Goal: Information Seeking & Learning: Learn about a topic

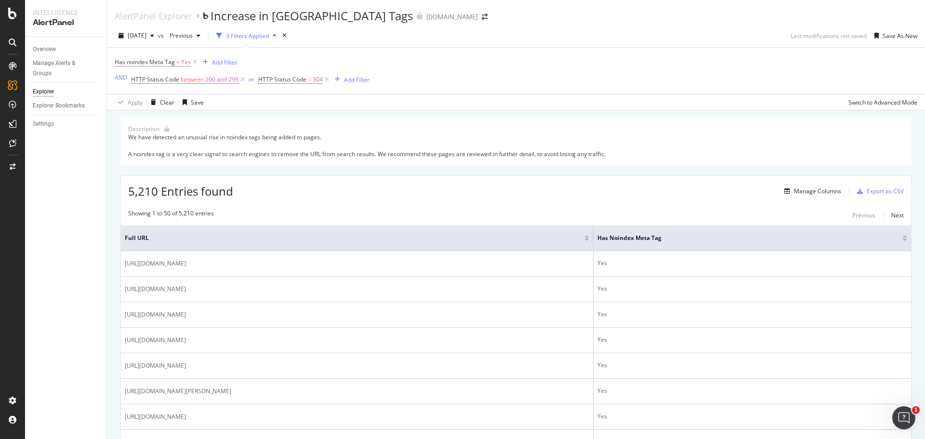
click at [589, 240] on div at bounding box center [587, 240] width 5 height 2
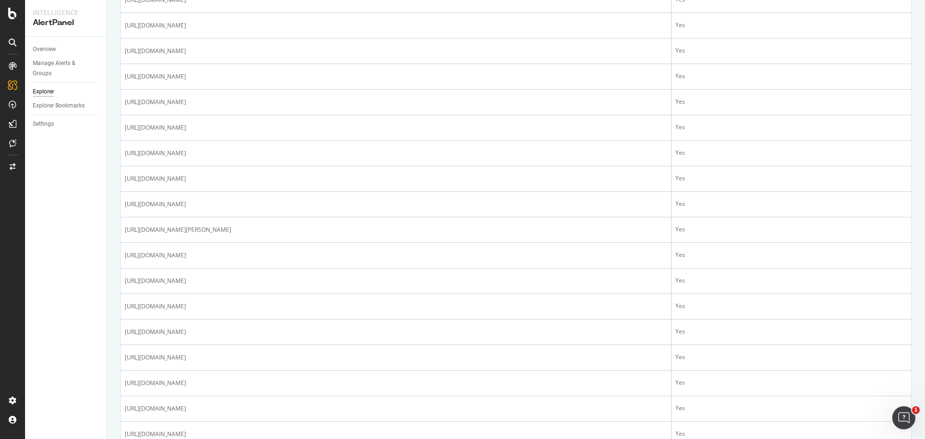
scroll to position [723, 0]
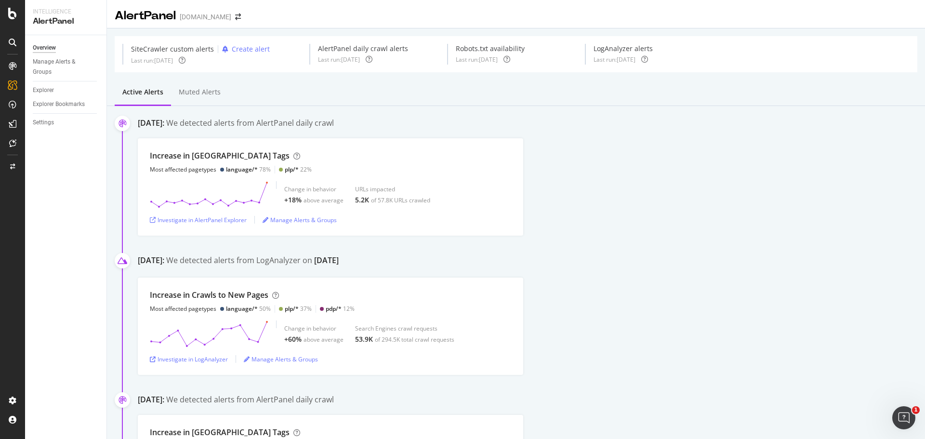
scroll to position [130, 0]
click at [57, 144] on div "RealKeywords" at bounding box center [57, 143] width 43 height 10
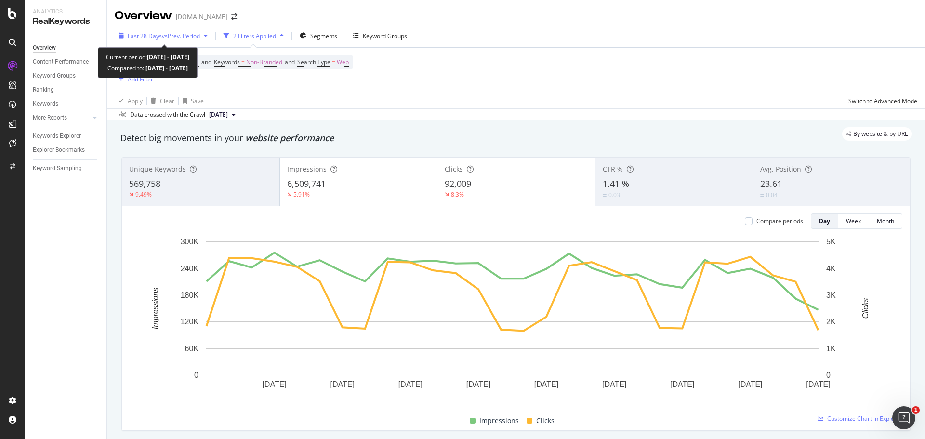
click at [205, 33] on div "button" at bounding box center [206, 36] width 12 height 6
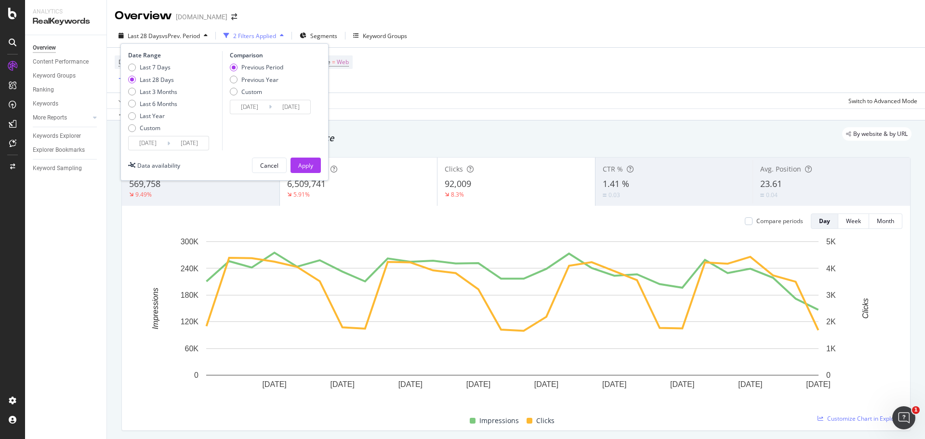
click at [199, 146] on input "[DATE]" at bounding box center [189, 142] width 39 height 13
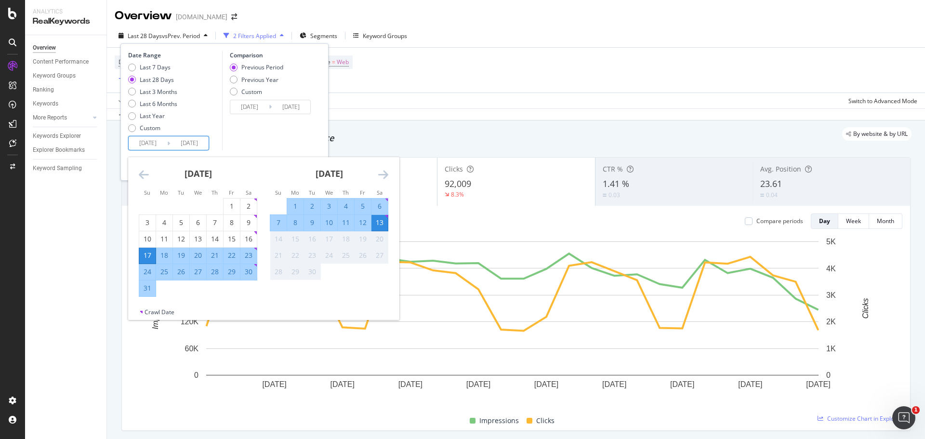
click at [140, 173] on icon "Move backward to switch to the previous month." at bounding box center [144, 175] width 10 height 12
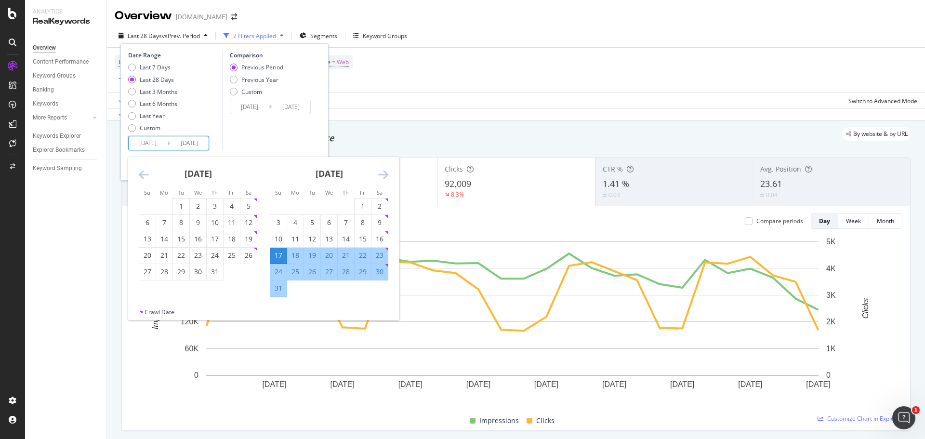
click at [142, 176] on icon "Move backward to switch to the previous month." at bounding box center [144, 175] width 10 height 12
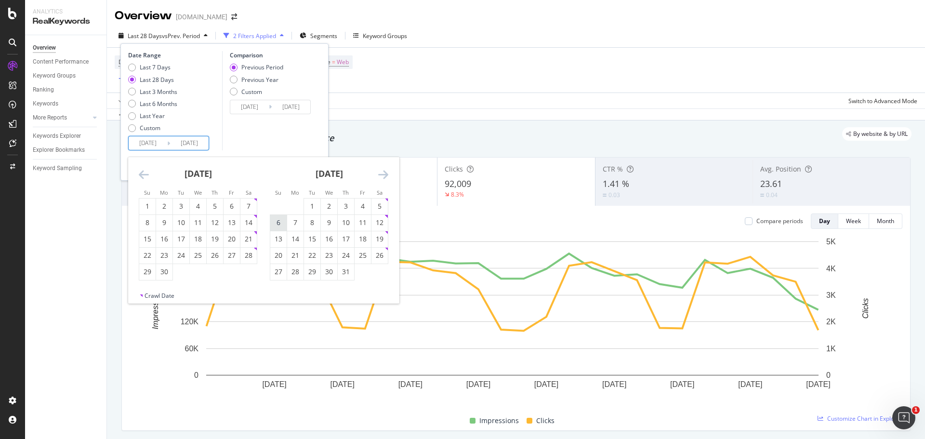
click at [280, 224] on div "6" at bounding box center [278, 223] width 16 height 10
type input "[DATE]"
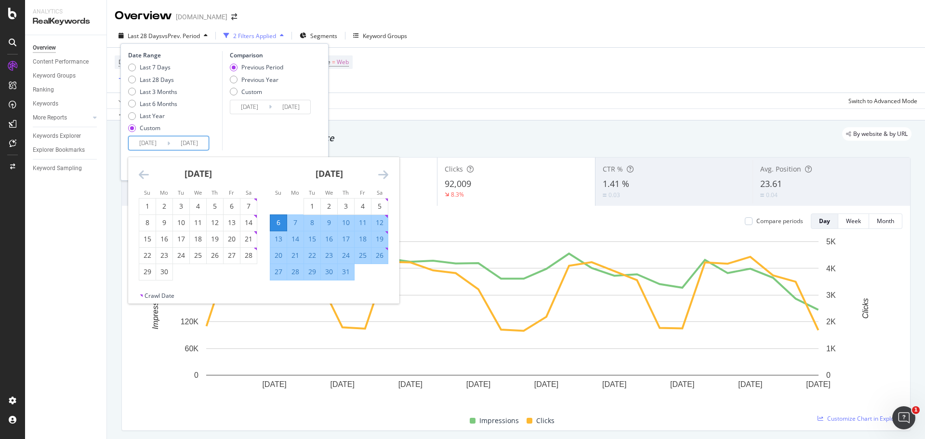
click at [385, 166] on div "[DATE]" at bounding box center [329, 177] width 119 height 41
click at [383, 170] on icon "Move forward to switch to the next month." at bounding box center [383, 175] width 10 height 12
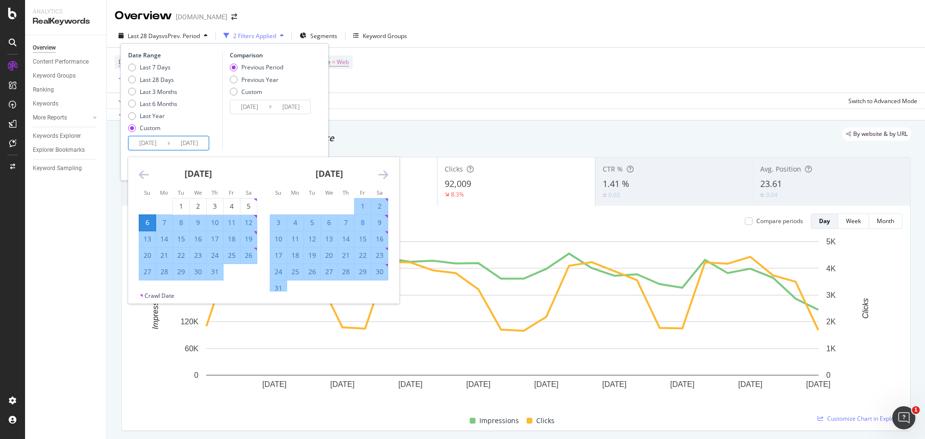
click at [377, 206] on div "2" at bounding box center [380, 206] width 16 height 10
type input "[DATE]"
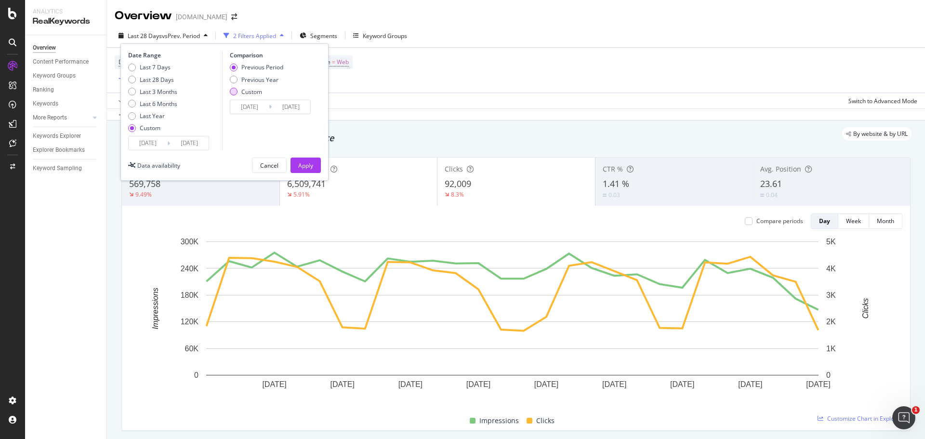
click at [234, 91] on div "Custom" at bounding box center [234, 92] width 8 height 8
click at [266, 105] on input "[DATE]" at bounding box center [249, 106] width 39 height 13
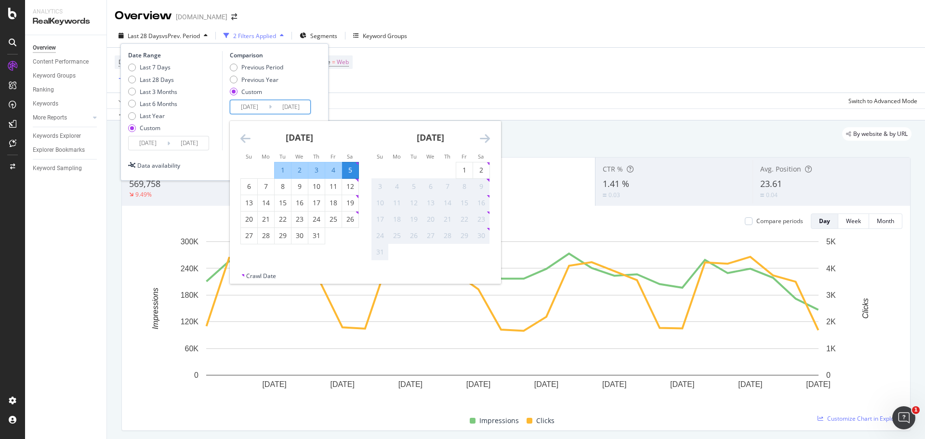
click at [249, 136] on icon "Move backward to switch to the previous month." at bounding box center [245, 139] width 10 height 12
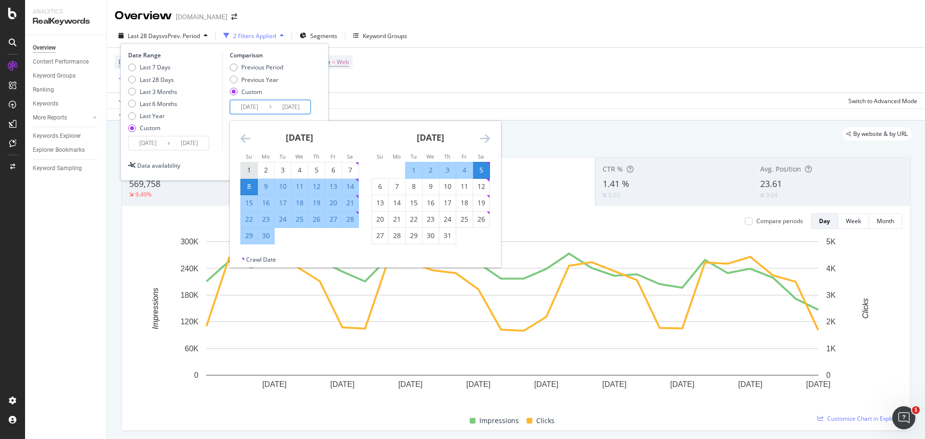
click at [248, 169] on div "1" at bounding box center [249, 170] width 16 height 10
type input "[DATE]"
click at [291, 106] on input "[DATE]" at bounding box center [291, 106] width 39 height 13
click at [346, 222] on div "28" at bounding box center [350, 219] width 16 height 10
type input "[DATE]"
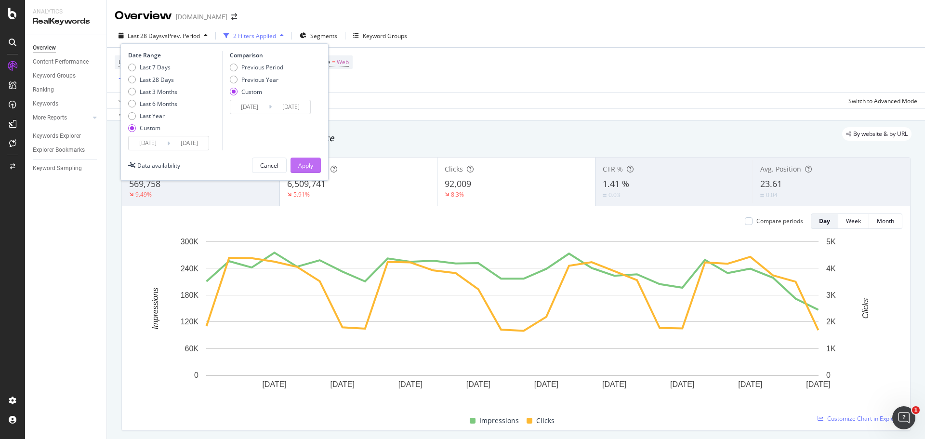
click at [302, 163] on div "Apply" at bounding box center [305, 165] width 15 height 8
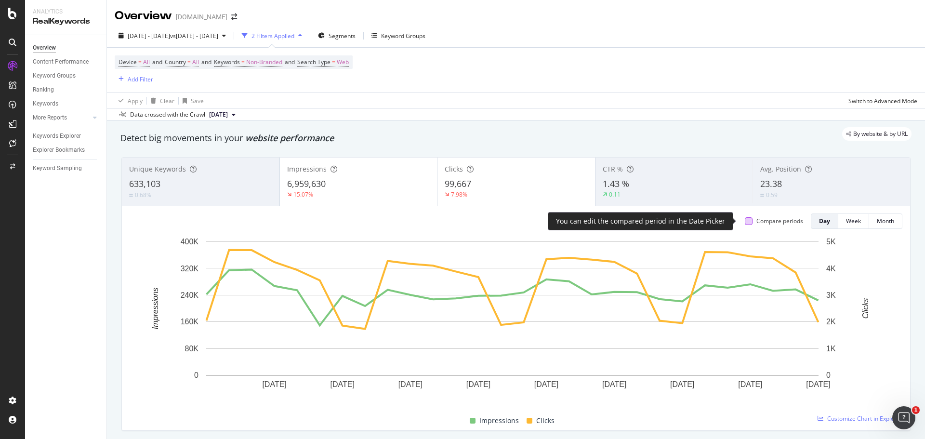
click at [745, 219] on div at bounding box center [749, 221] width 8 height 8
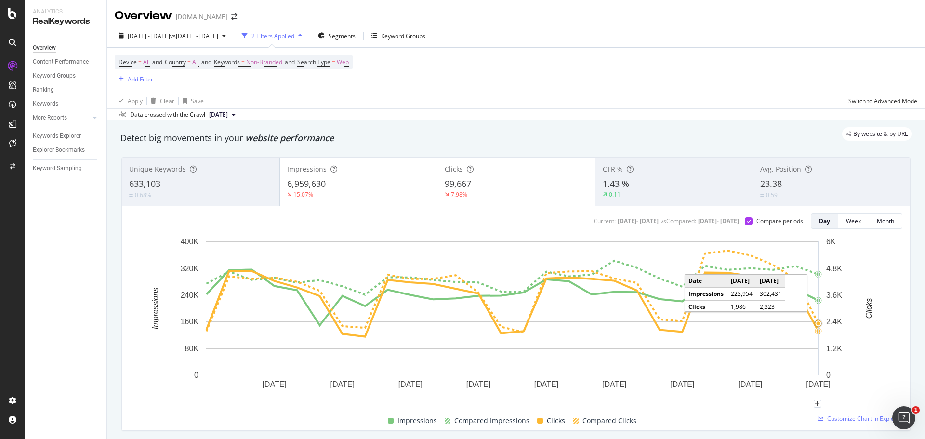
click at [655, 191] on div "0.11" at bounding box center [674, 194] width 143 height 9
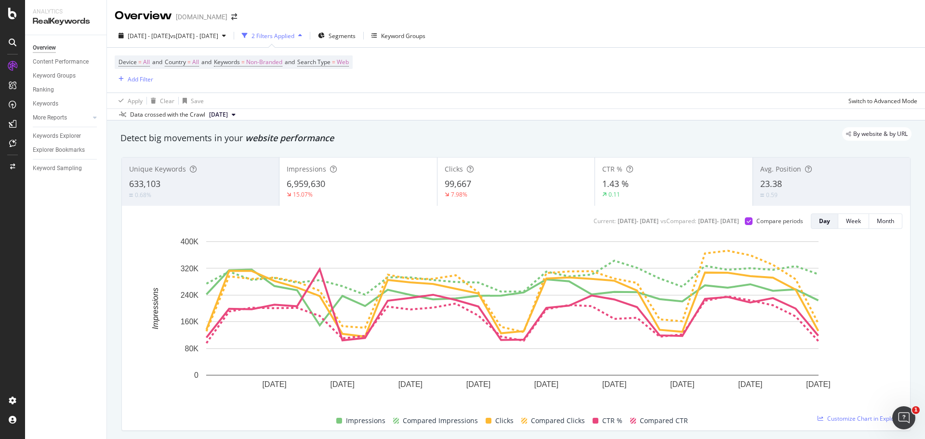
click at [810, 181] on div "23.38" at bounding box center [832, 184] width 143 height 13
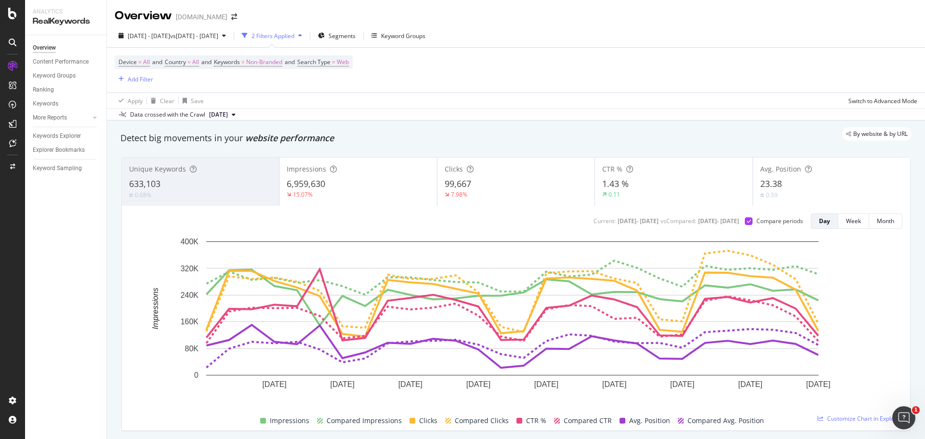
click at [781, 183] on div "23.38" at bounding box center [832, 184] width 143 height 13
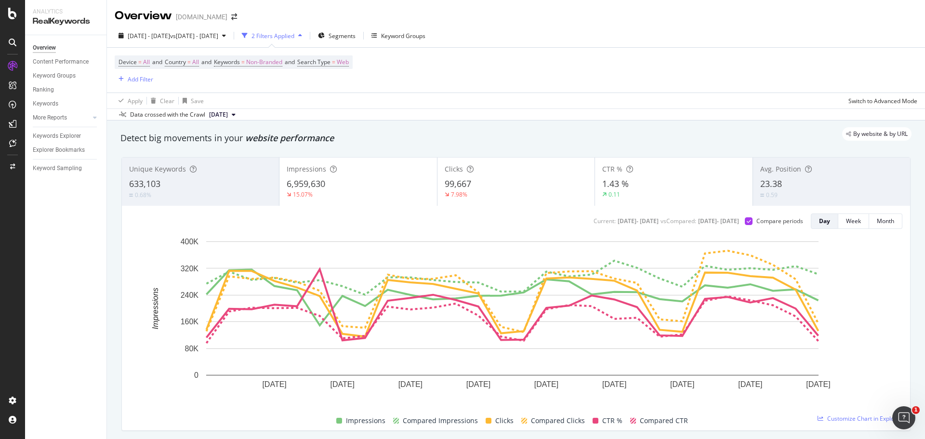
click at [388, 176] on div "Impressions 6,959,630 15.07%" at bounding box center [358, 181] width 157 height 43
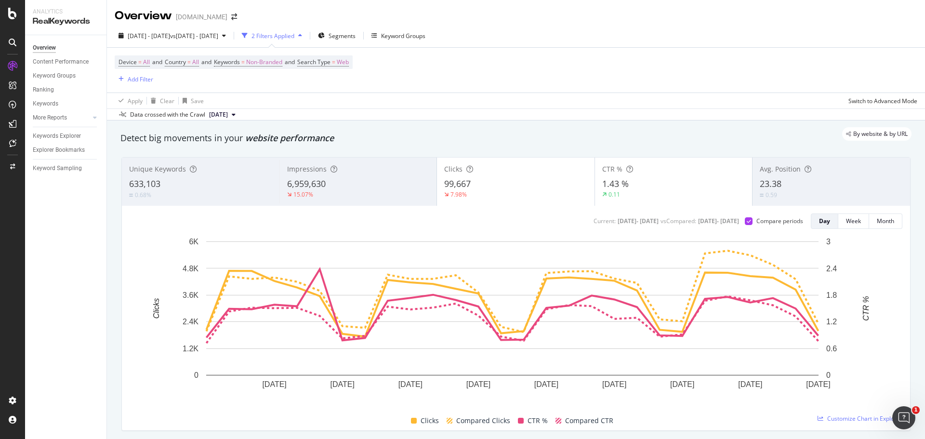
click at [510, 177] on div "Clicks 99,667 7.98%" at bounding box center [516, 181] width 158 height 43
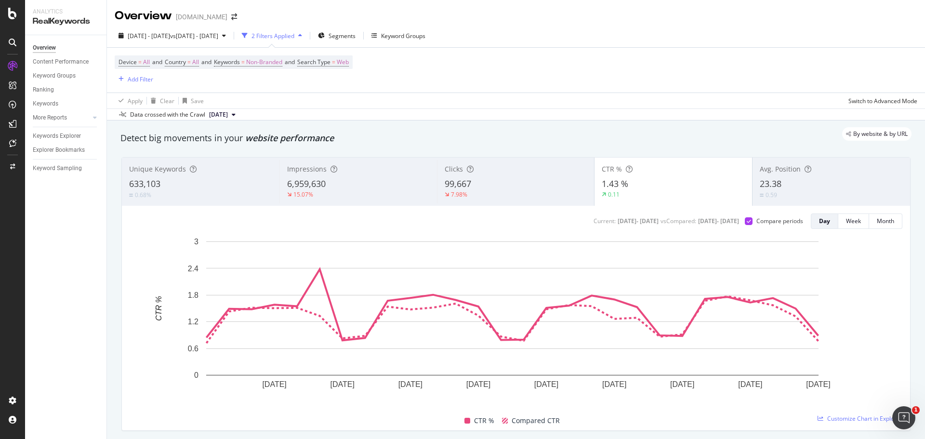
type textarea "d"
click at [179, 173] on span "Unique Keywords" at bounding box center [157, 168] width 57 height 9
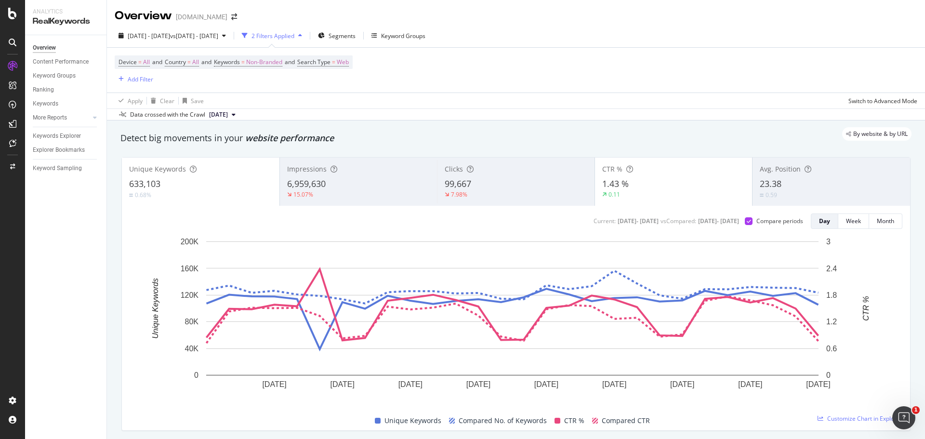
click at [674, 185] on div "1.43 %" at bounding box center [673, 184] width 143 height 13
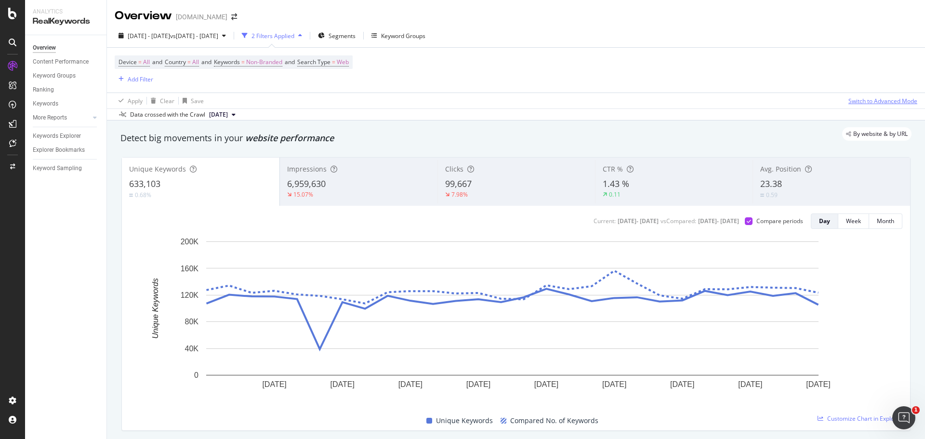
click at [878, 100] on div "Switch to Advanced Mode" at bounding box center [883, 101] width 69 height 8
click at [267, 65] on span "Non-Branded" at bounding box center [264, 61] width 36 height 13
click at [268, 82] on div "button" at bounding box center [274, 85] width 12 height 6
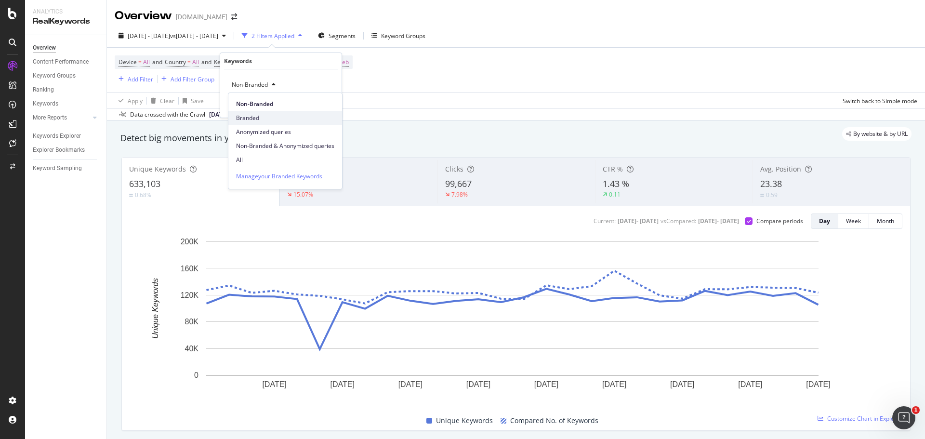
click at [255, 115] on span "Branded" at bounding box center [285, 118] width 98 height 9
click at [328, 104] on div "Apply" at bounding box center [326, 105] width 15 height 8
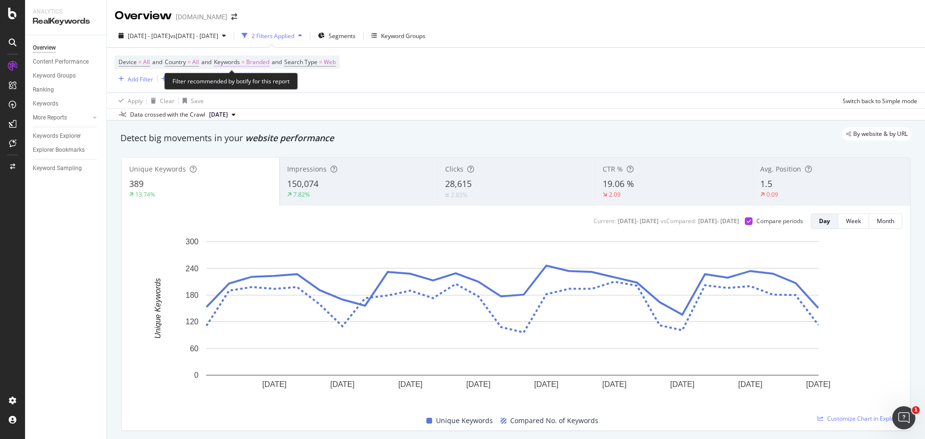
click at [257, 61] on span "Branded" at bounding box center [257, 61] width 23 height 13
click at [258, 84] on div "button" at bounding box center [261, 85] width 12 height 6
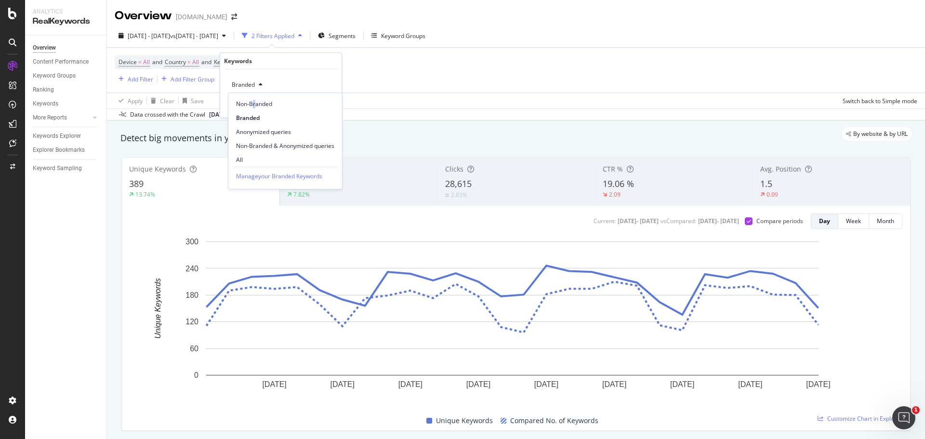
drag, startPoint x: 254, startPoint y: 106, endPoint x: 258, endPoint y: 108, distance: 5.6
click at [258, 107] on span "Non-Branded" at bounding box center [285, 104] width 98 height 9
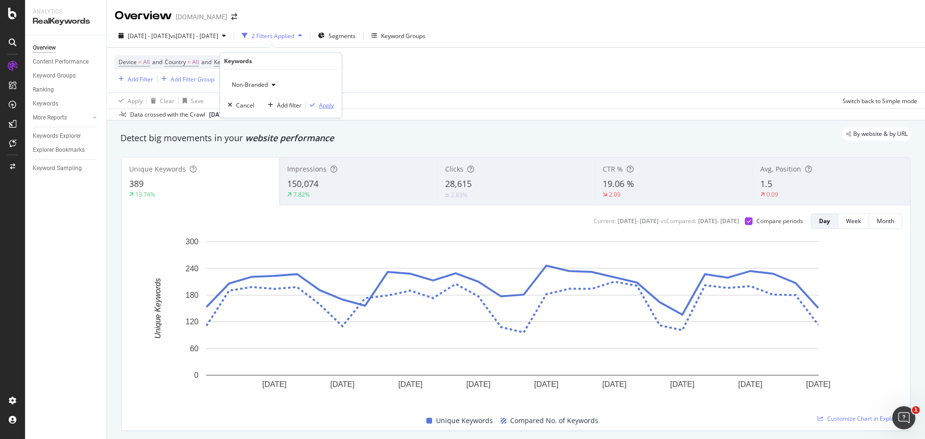
drag, startPoint x: 328, startPoint y: 106, endPoint x: 338, endPoint y: 107, distance: 9.8
click at [334, 107] on div "Non-Branded Cancel Add filter Apply" at bounding box center [280, 93] width 121 height 48
drag, startPoint x: 331, startPoint y: 108, endPoint x: 334, endPoint y: 96, distance: 12.7
click at [333, 108] on div "Apply" at bounding box center [326, 105] width 15 height 8
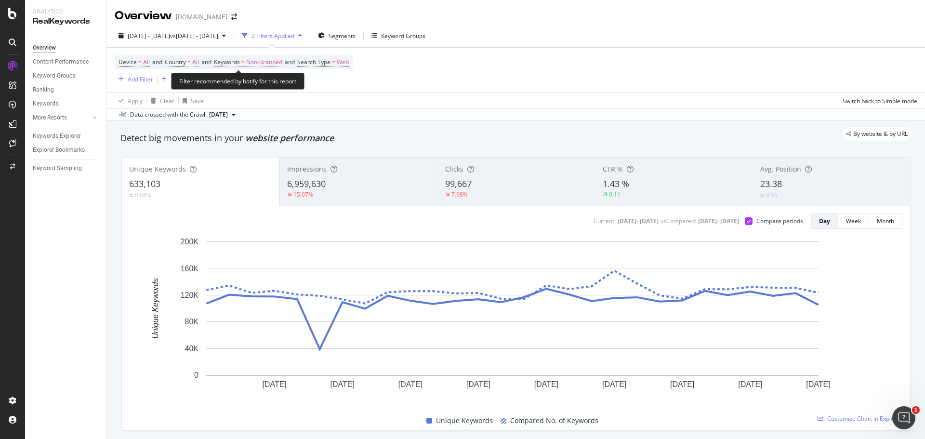
click at [274, 61] on span "Non-Branded" at bounding box center [264, 61] width 36 height 13
click at [262, 86] on span "Non-Branded" at bounding box center [248, 84] width 40 height 8
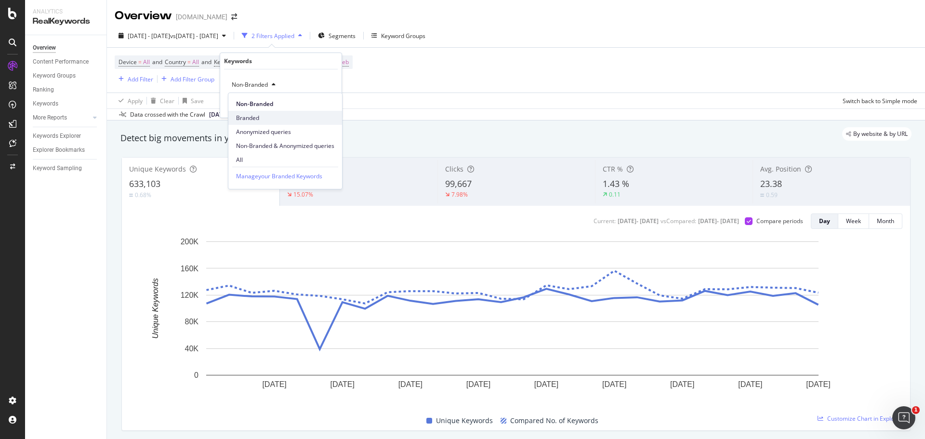
click at [245, 117] on span "Branded" at bounding box center [285, 118] width 98 height 9
click at [328, 105] on div "Apply" at bounding box center [326, 105] width 15 height 8
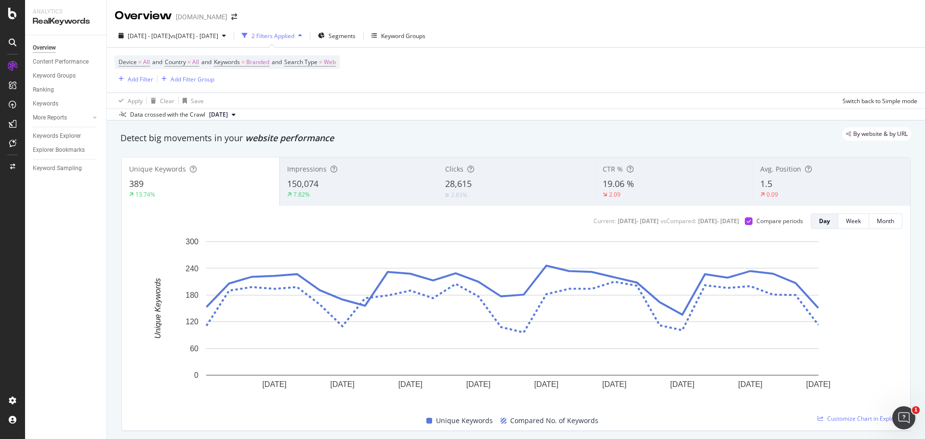
click at [394, 83] on div "Device = All and Country = All and Keywords = Branded and Search Type = Web Add…" at bounding box center [516, 70] width 803 height 45
click at [355, 174] on div "Impressions" at bounding box center [358, 169] width 143 height 10
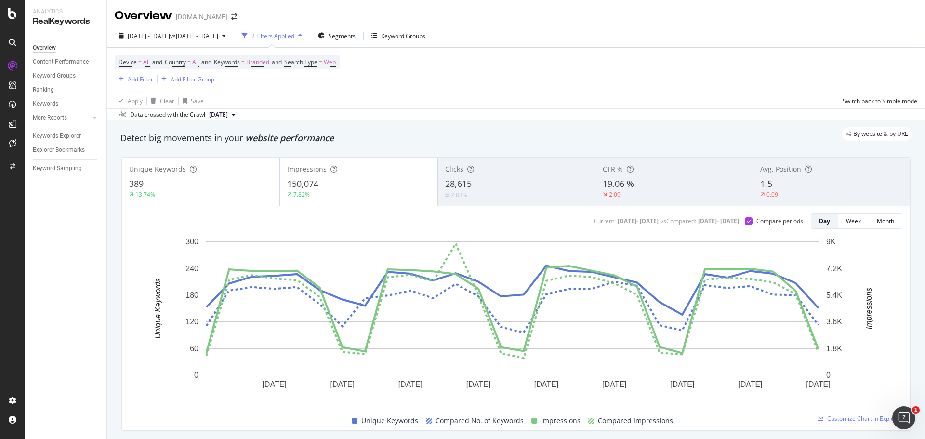
click at [515, 173] on div "Clicks" at bounding box center [516, 169] width 143 height 10
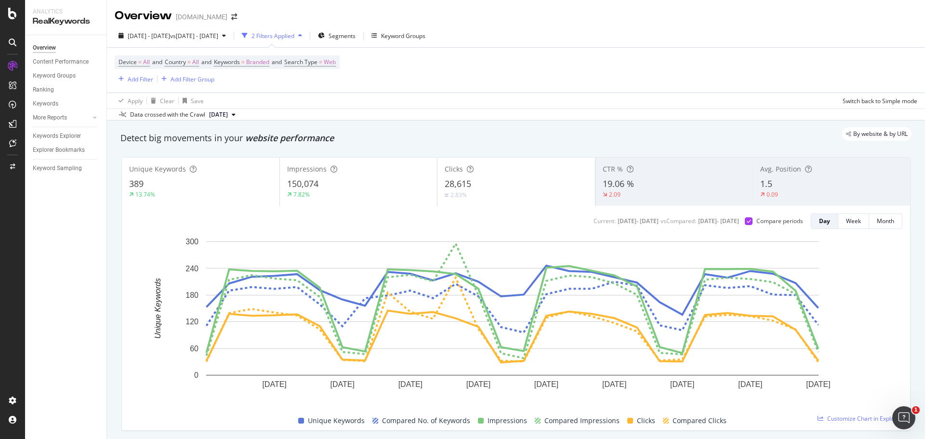
click at [667, 183] on div "19.06 %" at bounding box center [674, 184] width 143 height 13
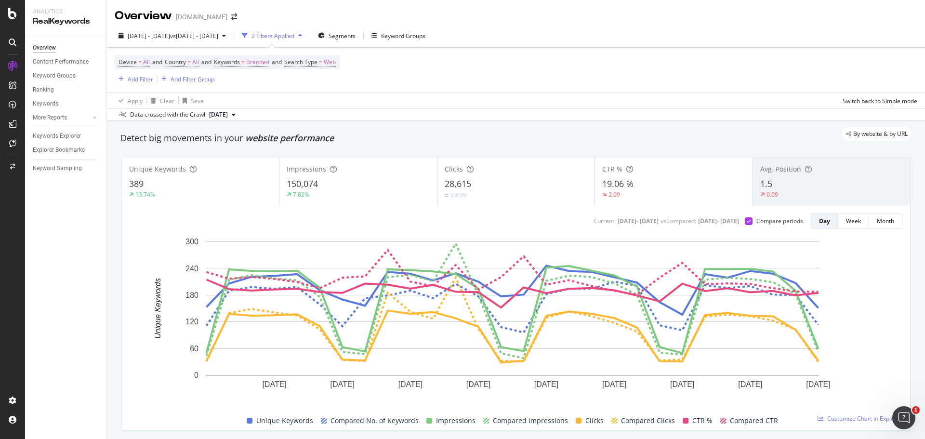
click at [804, 183] on div "1.5" at bounding box center [832, 184] width 143 height 13
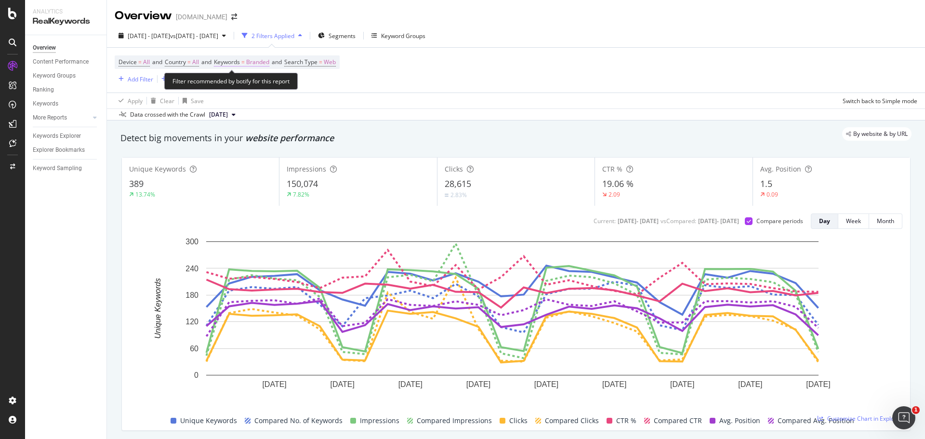
click at [262, 60] on span "Branded" at bounding box center [257, 61] width 23 height 13
click at [414, 92] on div "Device = All and Country = All and Keywords = Branded and Search Type = Web Add…" at bounding box center [516, 70] width 803 height 45
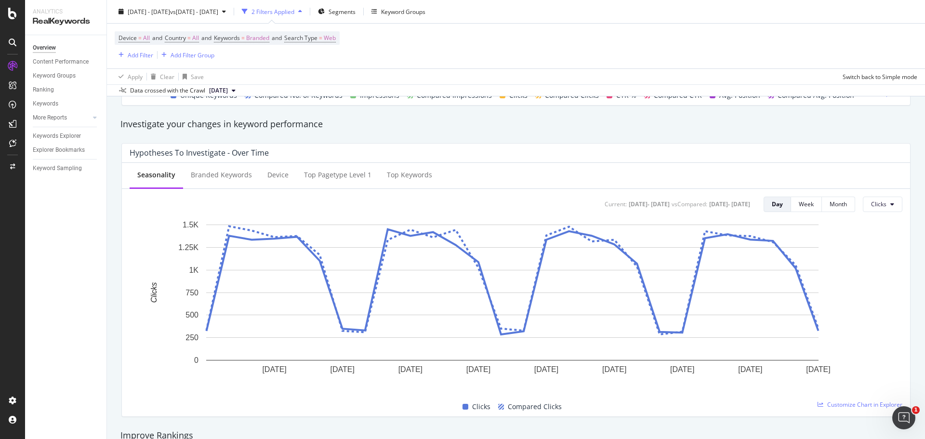
scroll to position [337, 0]
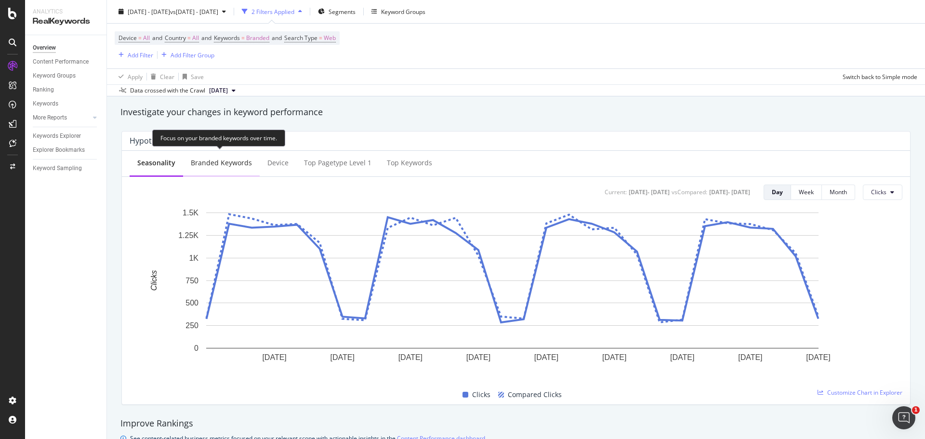
click at [224, 165] on div "Branded Keywords" at bounding box center [221, 163] width 61 height 10
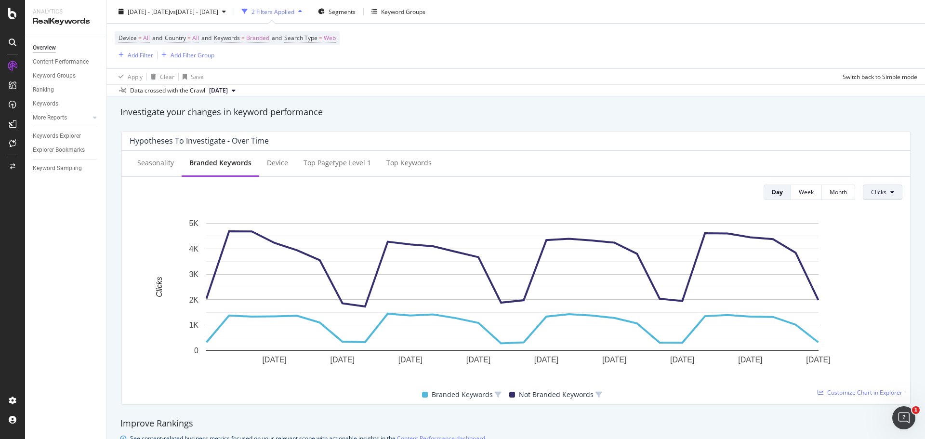
click at [888, 193] on button "Clicks" at bounding box center [883, 192] width 40 height 15
click at [881, 229] on span "Impressions" at bounding box center [887, 229] width 45 height 9
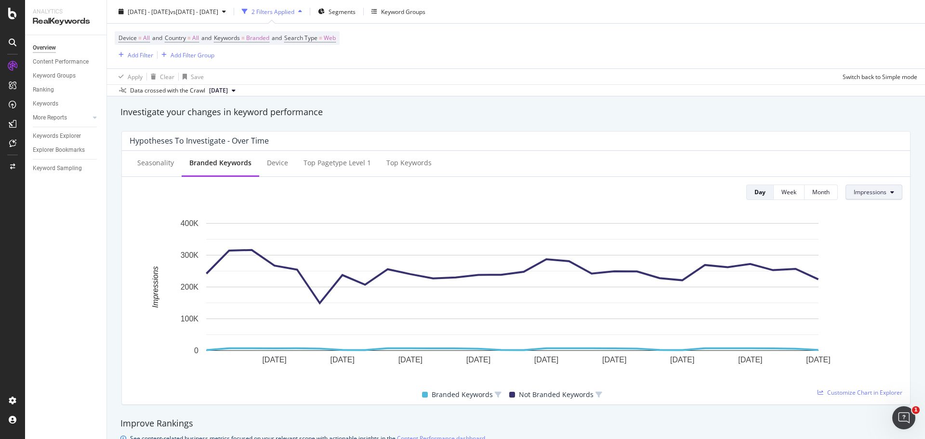
click at [881, 189] on button "Impressions" at bounding box center [874, 192] width 57 height 15
click at [878, 245] on span "Average Position" at bounding box center [869, 247] width 45 height 9
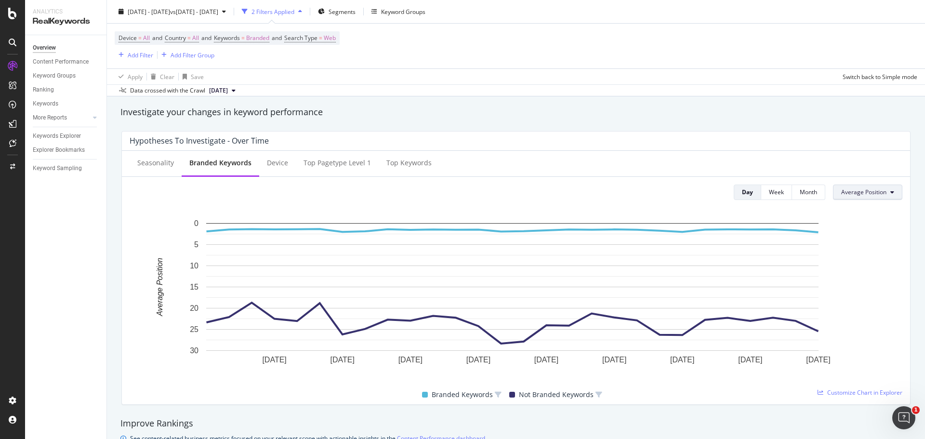
click at [881, 190] on button "Average Position" at bounding box center [867, 192] width 69 height 15
click at [847, 263] on span "CTR" at bounding box center [858, 265] width 46 height 9
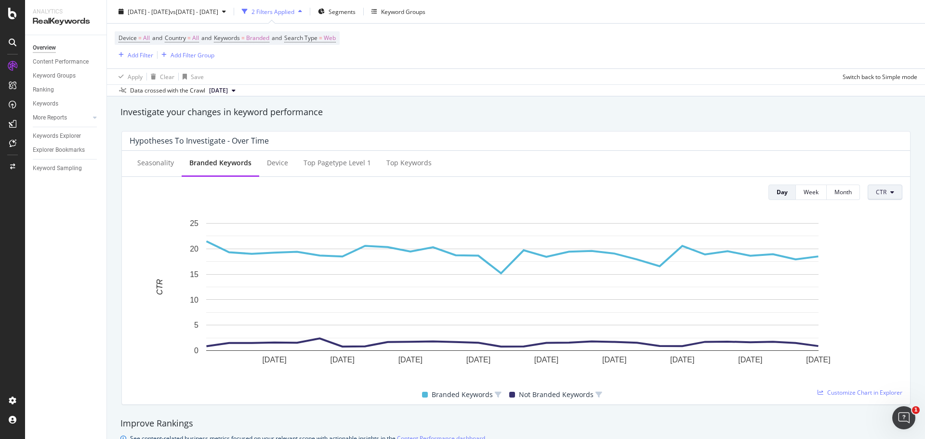
click at [879, 192] on span "CTR" at bounding box center [881, 192] width 11 height 8
click at [883, 209] on span "Clicks" at bounding box center [891, 211] width 45 height 9
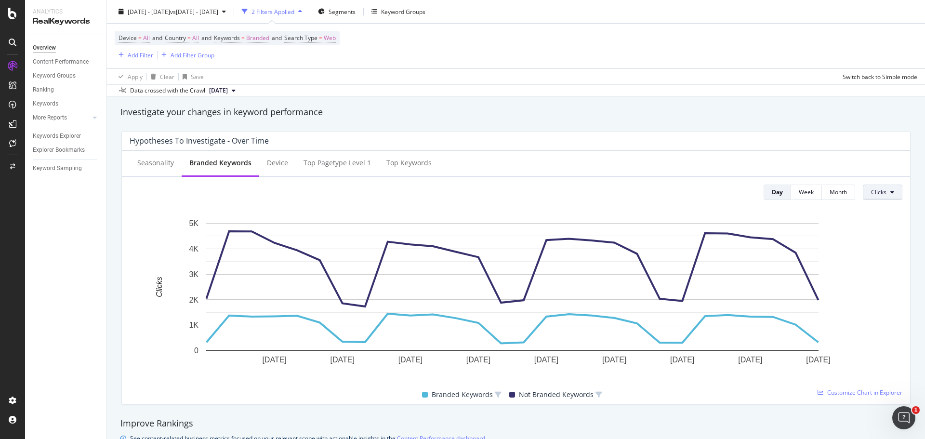
click at [890, 189] on button "Clicks" at bounding box center [883, 192] width 40 height 15
click at [889, 227] on span "Impressions" at bounding box center [887, 229] width 45 height 9
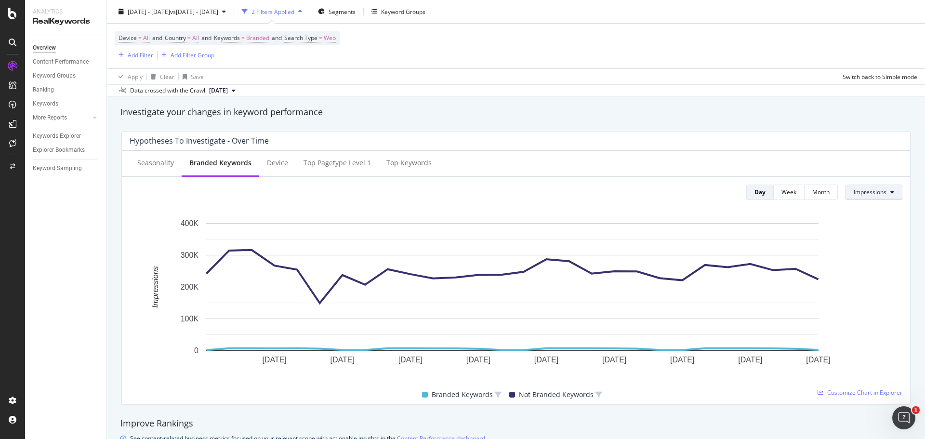
click at [876, 196] on span "Impressions" at bounding box center [870, 192] width 33 height 8
click at [868, 243] on span "Average Position" at bounding box center [869, 247] width 45 height 9
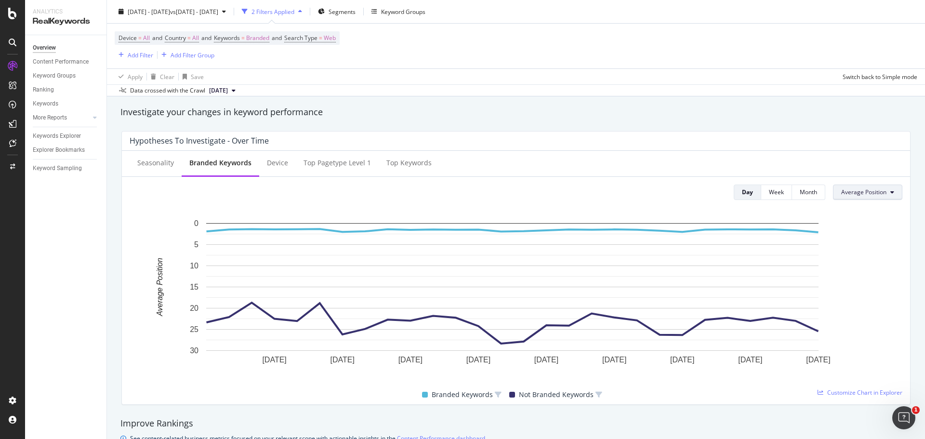
click at [891, 192] on icon at bounding box center [893, 192] width 4 height 6
click at [846, 263] on span "CTR" at bounding box center [858, 265] width 46 height 9
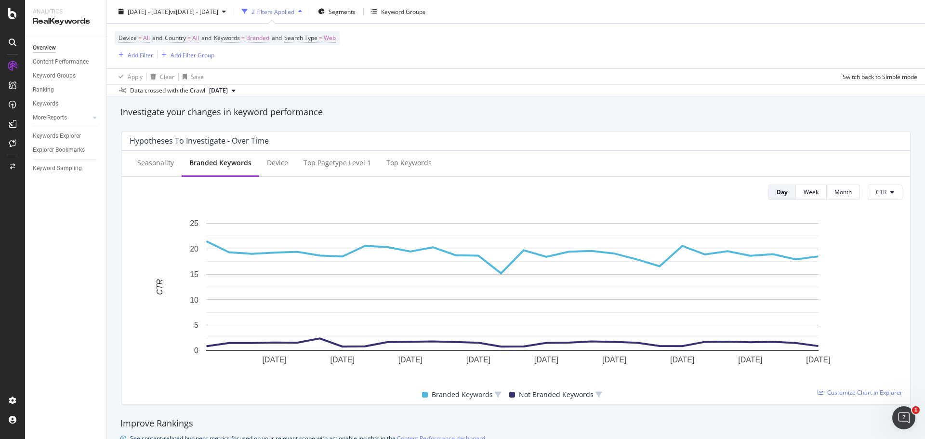
click at [147, 199] on div "Day Week Month CTR" at bounding box center [516, 192] width 773 height 15
click at [277, 163] on div "Device" at bounding box center [277, 163] width 21 height 10
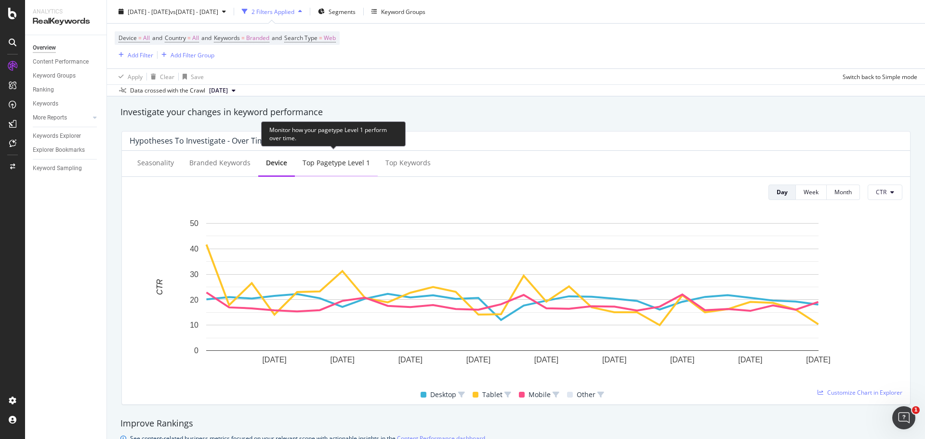
click at [326, 160] on div "Top pagetype Level 1" at bounding box center [336, 163] width 67 height 10
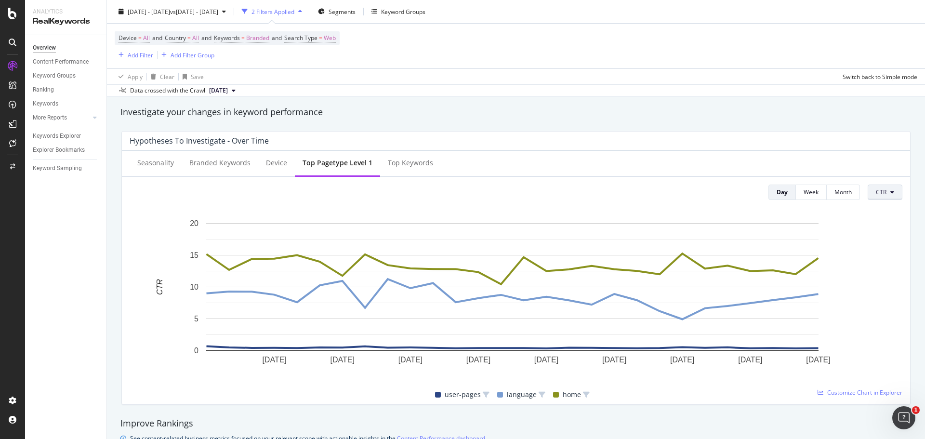
click at [886, 195] on button "CTR" at bounding box center [885, 192] width 35 height 15
click at [879, 214] on span "Clicks" at bounding box center [891, 211] width 45 height 9
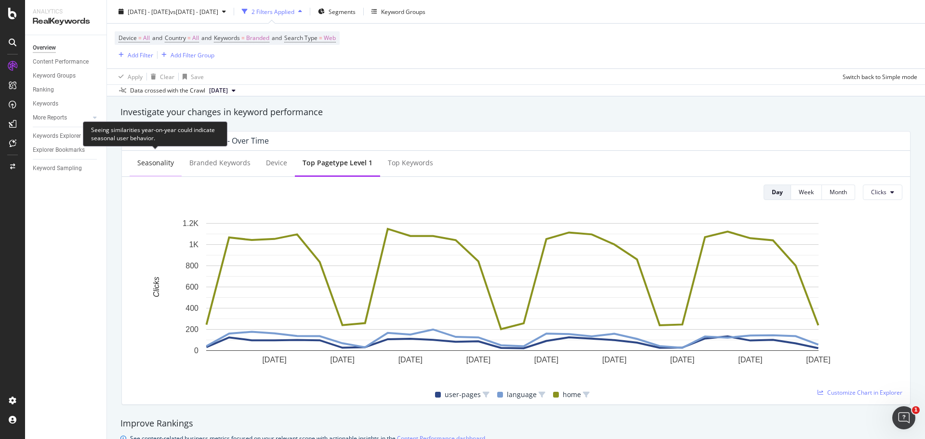
click at [151, 164] on div "Seasonality" at bounding box center [155, 163] width 37 height 10
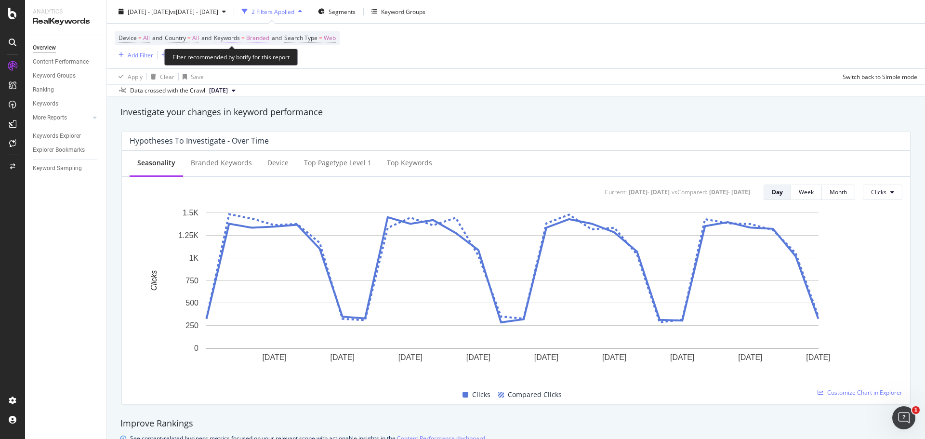
click at [263, 41] on span "Branded" at bounding box center [257, 37] width 23 height 13
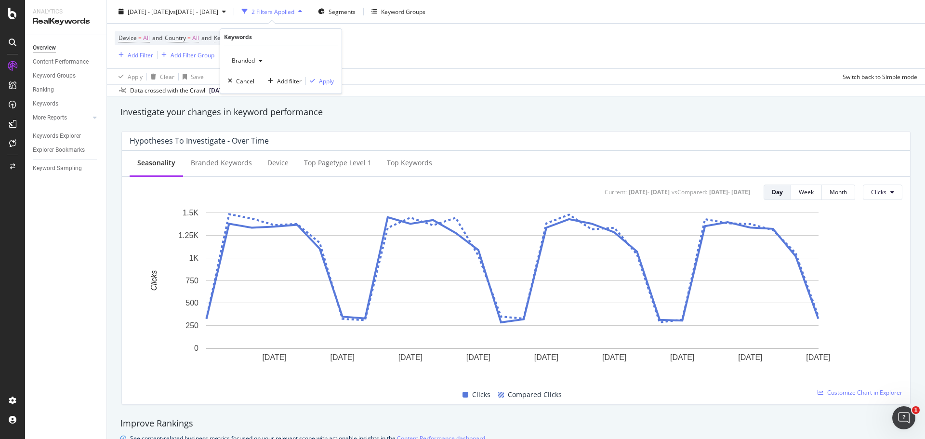
click at [254, 61] on span "Branded" at bounding box center [241, 60] width 27 height 8
click at [259, 79] on span "Non-Branded" at bounding box center [285, 80] width 98 height 9
click at [323, 81] on div "Apply" at bounding box center [326, 81] width 15 height 8
